Goal: Task Accomplishment & Management: Complete application form

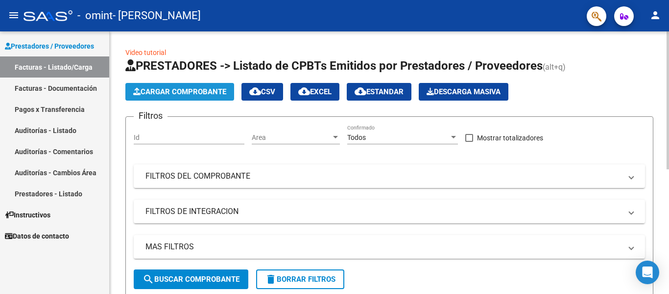
click at [182, 96] on span "Cargar Comprobante" at bounding box center [179, 91] width 93 height 9
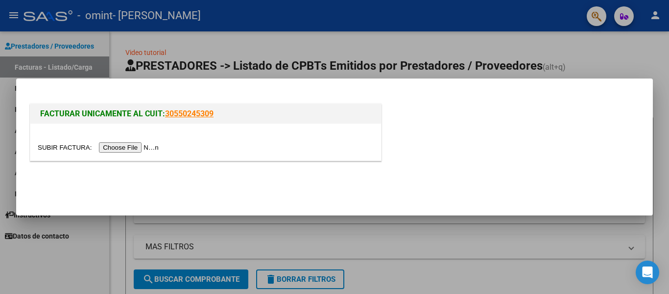
click at [461, 44] on div at bounding box center [334, 147] width 669 height 294
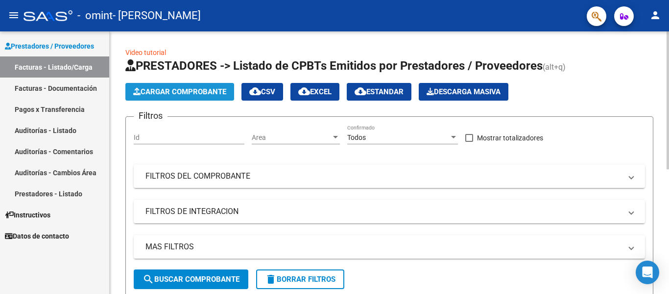
click at [221, 94] on span "Cargar Comprobante" at bounding box center [179, 91] width 93 height 9
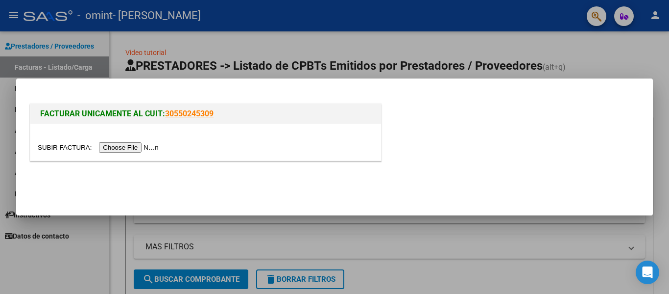
click at [118, 146] on input "file" at bounding box center [100, 147] width 124 height 10
click at [516, 56] on div at bounding box center [334, 147] width 669 height 294
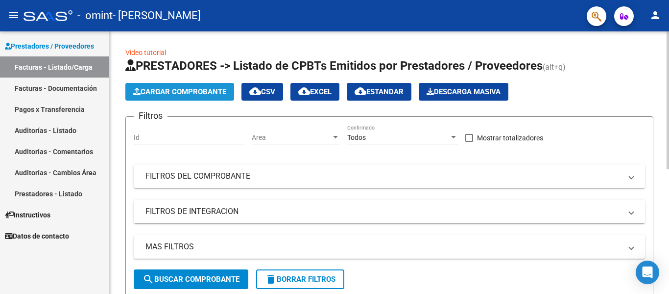
click at [202, 93] on span "Cargar Comprobante" at bounding box center [179, 91] width 93 height 9
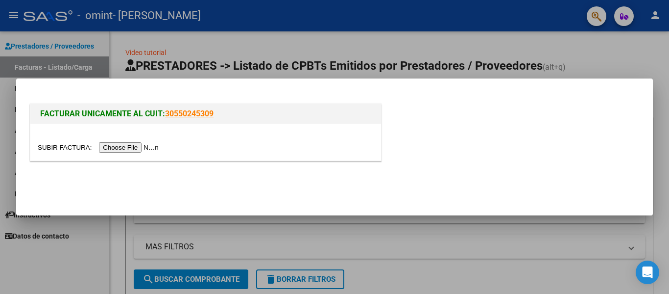
click at [133, 147] on input "file" at bounding box center [100, 147] width 124 height 10
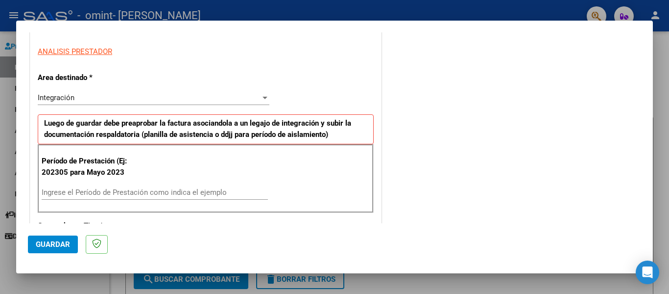
scroll to position [182, 0]
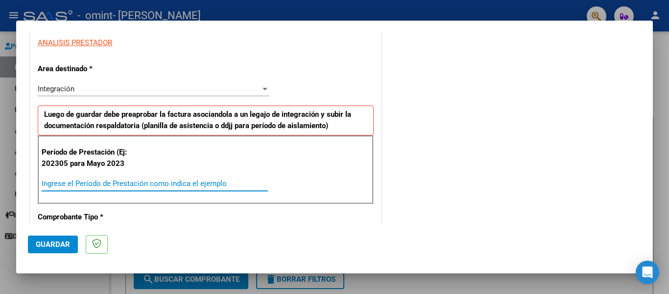
click at [122, 180] on input "Ingrese el Período de Prestación como indica el ejemplo" at bounding box center [155, 183] width 226 height 9
type input "202507"
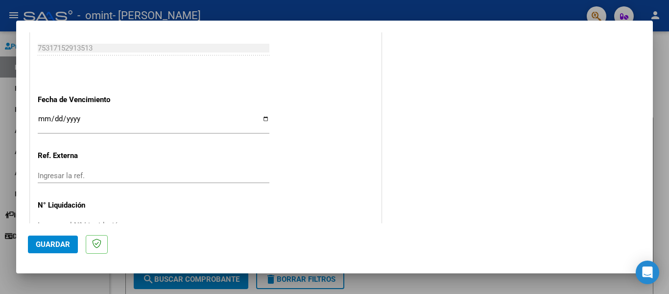
scroll to position [653, 0]
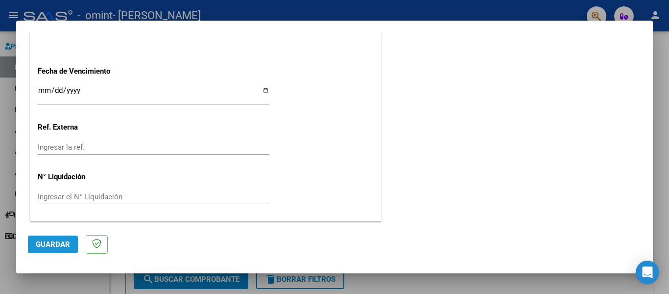
click at [60, 245] on span "Guardar" at bounding box center [53, 244] width 34 height 9
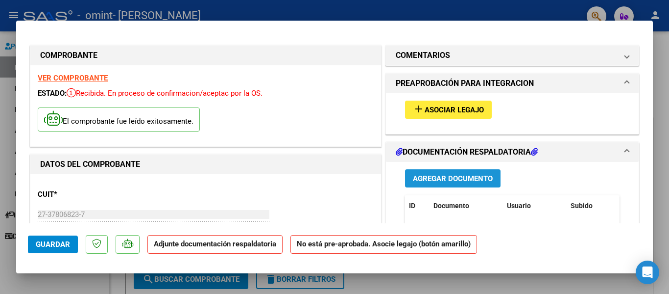
click at [456, 176] on span "Agregar Documento" at bounding box center [453, 178] width 80 height 9
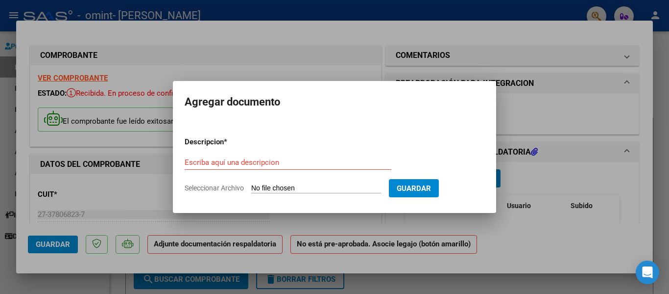
click at [312, 51] on div at bounding box center [334, 147] width 669 height 294
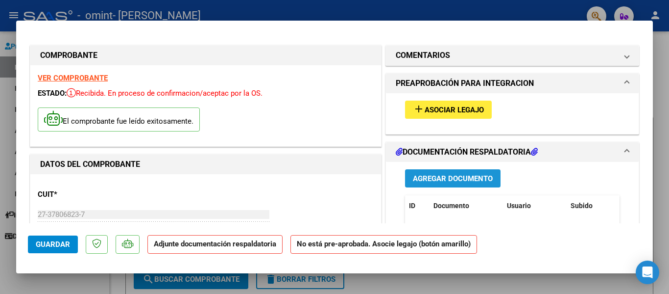
click at [446, 173] on button "Agregar Documento" at bounding box center [453, 178] width 96 height 18
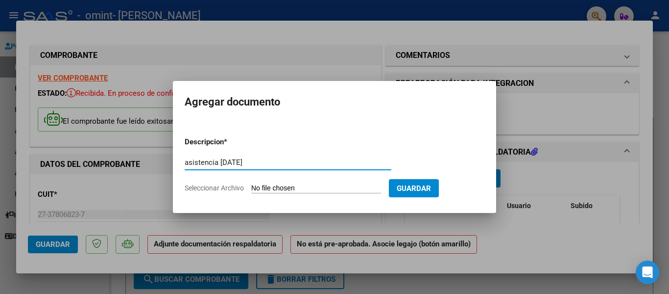
type input "asistencia [DATE]"
click at [368, 183] on form "Descripcion * asistencia [DATE] Escriba aquí una descripcion Seleccionar Archiv…" at bounding box center [335, 165] width 300 height 72
click at [224, 189] on span "Seleccionar Archivo" at bounding box center [214, 188] width 59 height 8
click at [251, 189] on input "Seleccionar Archivo" at bounding box center [316, 188] width 130 height 9
type input "C:\fakepath\asistencia omint Agus [DATE].pdf"
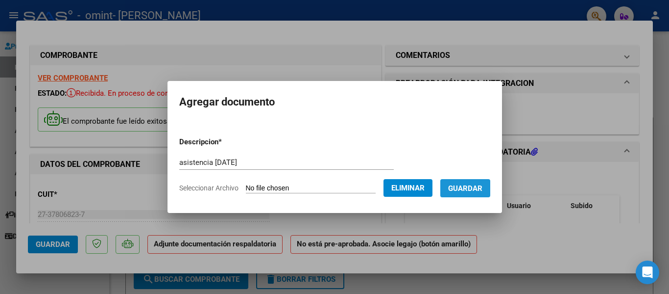
click at [480, 191] on span "Guardar" at bounding box center [465, 188] width 34 height 9
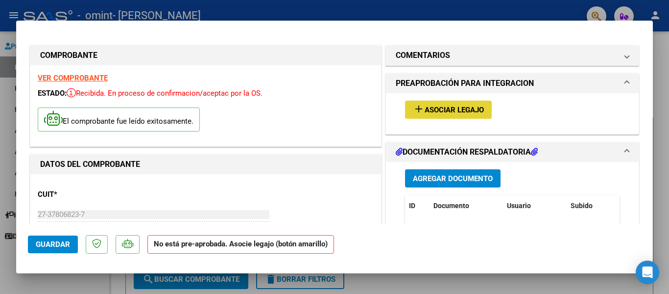
click at [457, 113] on span "Asociar Legajo" at bounding box center [454, 109] width 59 height 9
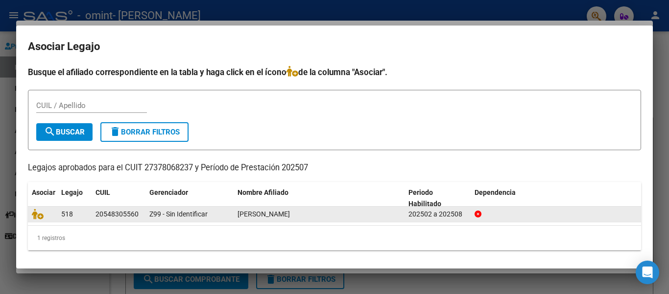
click at [80, 214] on div "518" at bounding box center [74, 213] width 26 height 11
click at [252, 212] on span "[PERSON_NAME]" at bounding box center [264, 214] width 52 height 8
click at [40, 216] on icon at bounding box center [38, 213] width 12 height 11
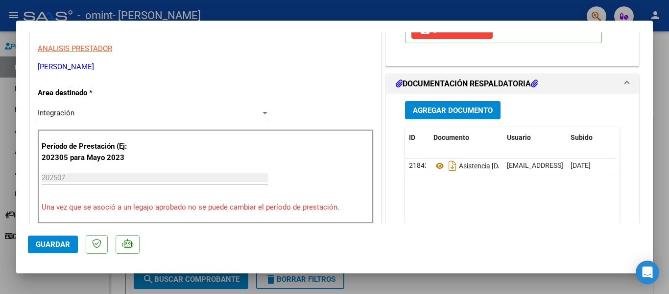
scroll to position [195, 0]
click at [173, 198] on div "Período de Prestación (Ej: 202305 para [DATE] 202507 Ingrese el Período de Pres…" at bounding box center [206, 177] width 336 height 94
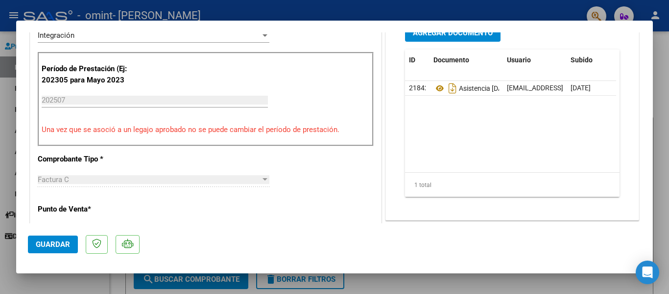
scroll to position [273, 0]
click at [45, 240] on span "Guardar" at bounding box center [53, 244] width 34 height 9
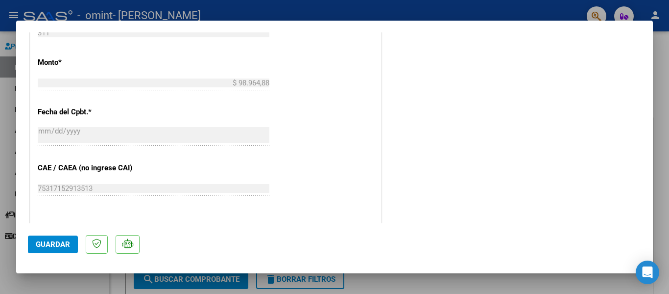
scroll to position [687, 0]
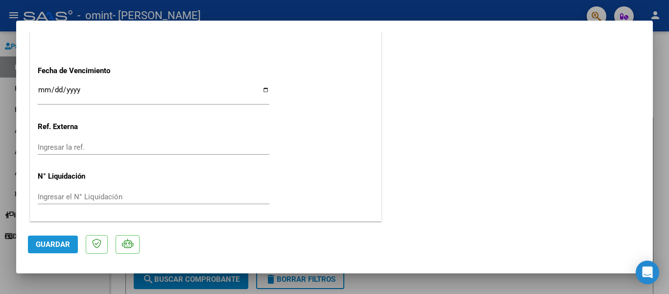
click at [57, 244] on span "Guardar" at bounding box center [53, 244] width 34 height 9
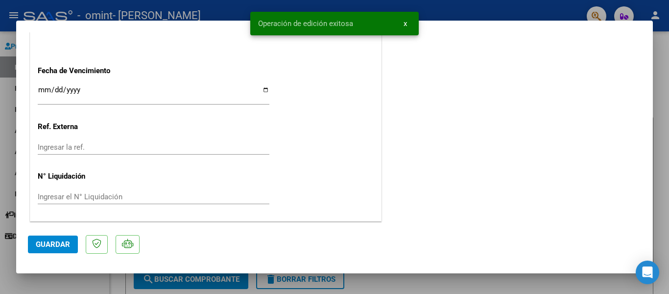
click at [62, 279] on div at bounding box center [334, 147] width 669 height 294
type input "$ 0,00"
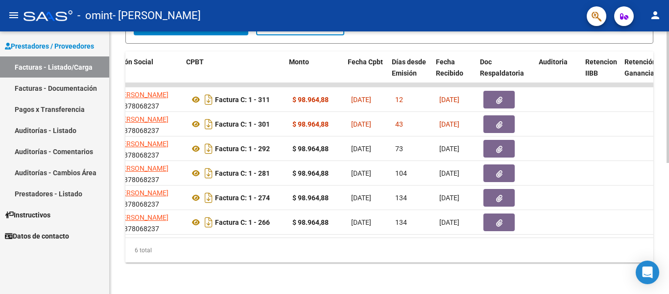
scroll to position [0, 288]
